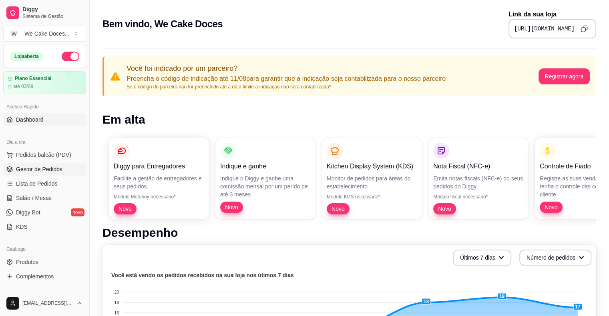
click at [22, 171] on span "Gestor de Pedidos" at bounding box center [39, 169] width 46 height 8
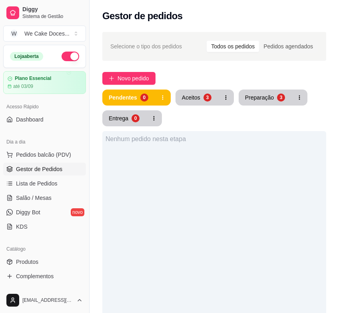
click at [42, 170] on span "Gestor de Pedidos" at bounding box center [39, 169] width 46 height 8
click at [208, 98] on div "3" at bounding box center [207, 98] width 8 height 8
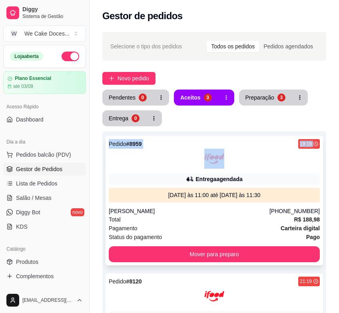
drag, startPoint x: 328, startPoint y: 78, endPoint x: 260, endPoint y: 157, distance: 103.9
click at [260, 157] on div "Selecione o tipo dos pedidos Todos os pedidos Pedidos agendados Novo pedido Pen…" at bounding box center [215, 294] width 250 height 535
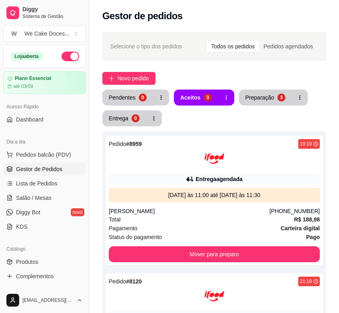
click at [333, 192] on div "Selecione o tipo dos pedidos Todos os pedidos Pedidos agendados Novo pedido Pen…" at bounding box center [215, 294] width 250 height 535
drag, startPoint x: 333, startPoint y: 192, endPoint x: 333, endPoint y: 188, distance: 4.5
click at [333, 188] on div "Selecione o tipo dos pedidos Todos os pedidos Pedidos agendados Novo pedido Pen…" at bounding box center [215, 294] width 250 height 535
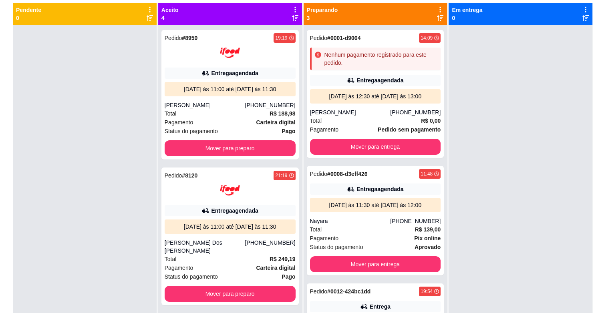
scroll to position [89, 0]
